Goal: Book appointment/travel/reservation

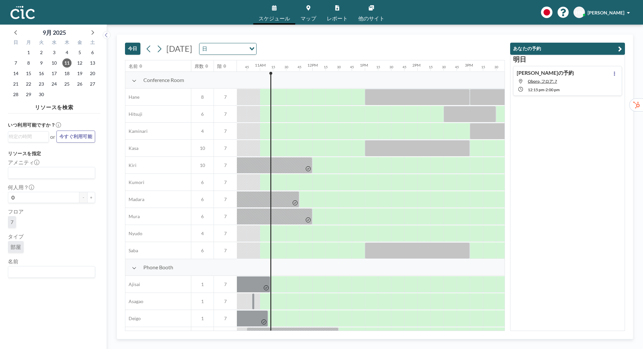
scroll to position [0, 564]
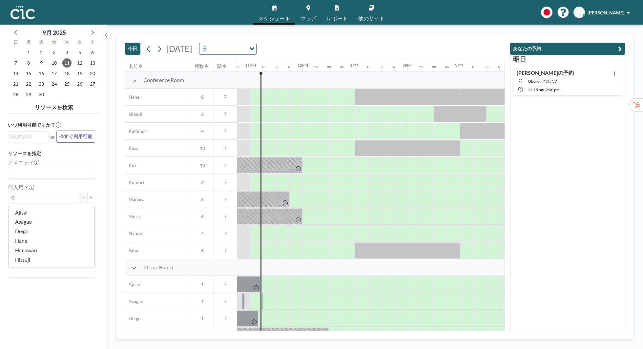
click at [62, 274] on input "Search for option" at bounding box center [50, 272] width 82 height 9
type input "Ajisai"
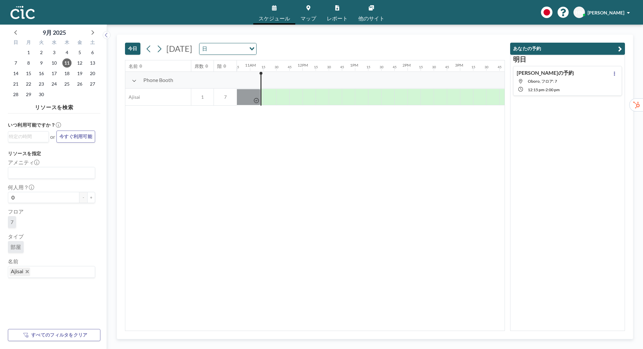
click at [78, 271] on input "Search for option" at bounding box center [61, 272] width 60 height 9
click at [46, 275] on input "Search for option" at bounding box center [61, 272] width 60 height 9
click at [29, 271] on span "Ajisai" at bounding box center [20, 272] width 21 height 9
click at [27, 271] on icon "Deselect Ajisai" at bounding box center [27, 271] width 3 height 3
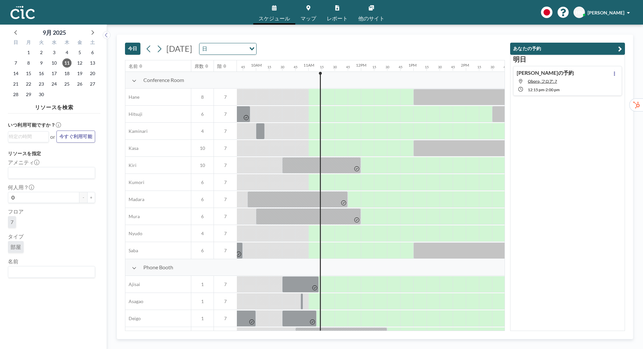
click at [37, 273] on input "Search for option" at bounding box center [50, 272] width 82 height 9
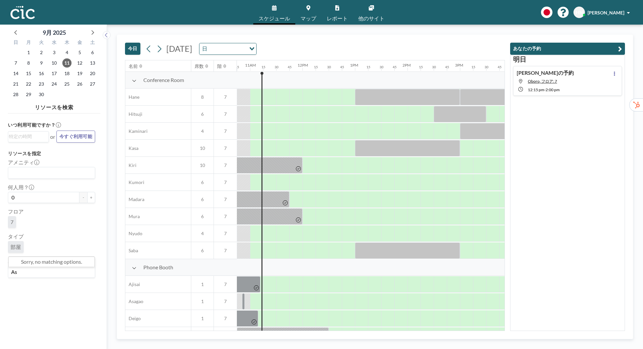
type input "A"
type input "Asagao"
click at [257, 297] on div at bounding box center [256, 301] width 13 height 16
click at [271, 298] on div at bounding box center [269, 301] width 13 height 16
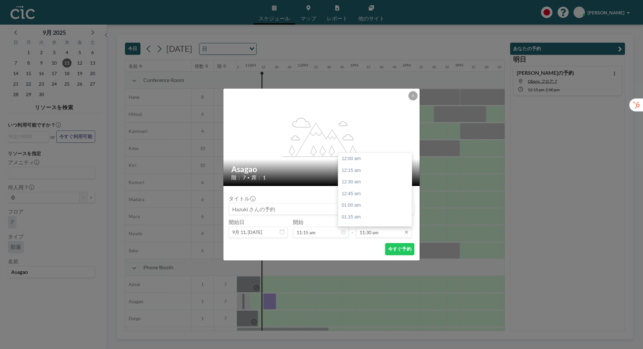
scroll to position [537, 0]
click at [386, 179] on div "12:00 pm" at bounding box center [374, 182] width 73 height 12
type input "12:00 pm"
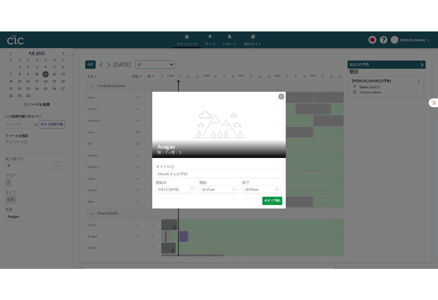
scroll to position [0, 0]
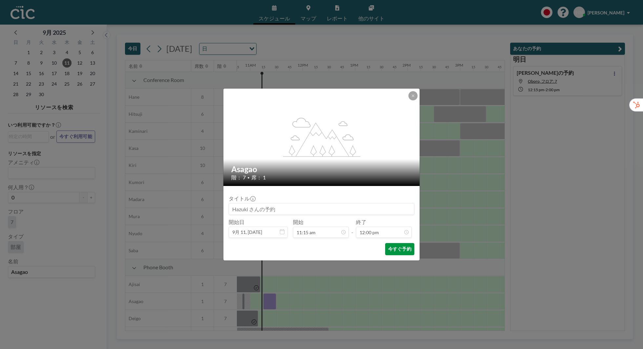
click at [398, 252] on button "今すぐ予約" at bounding box center [399, 249] width 29 height 12
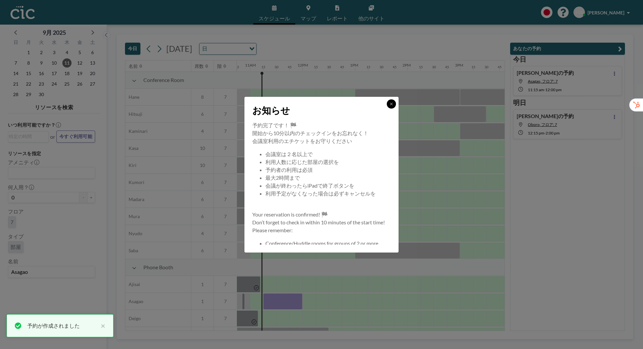
click at [393, 103] on icon at bounding box center [391, 104] width 4 height 4
